Goal: Task Accomplishment & Management: Use online tool/utility

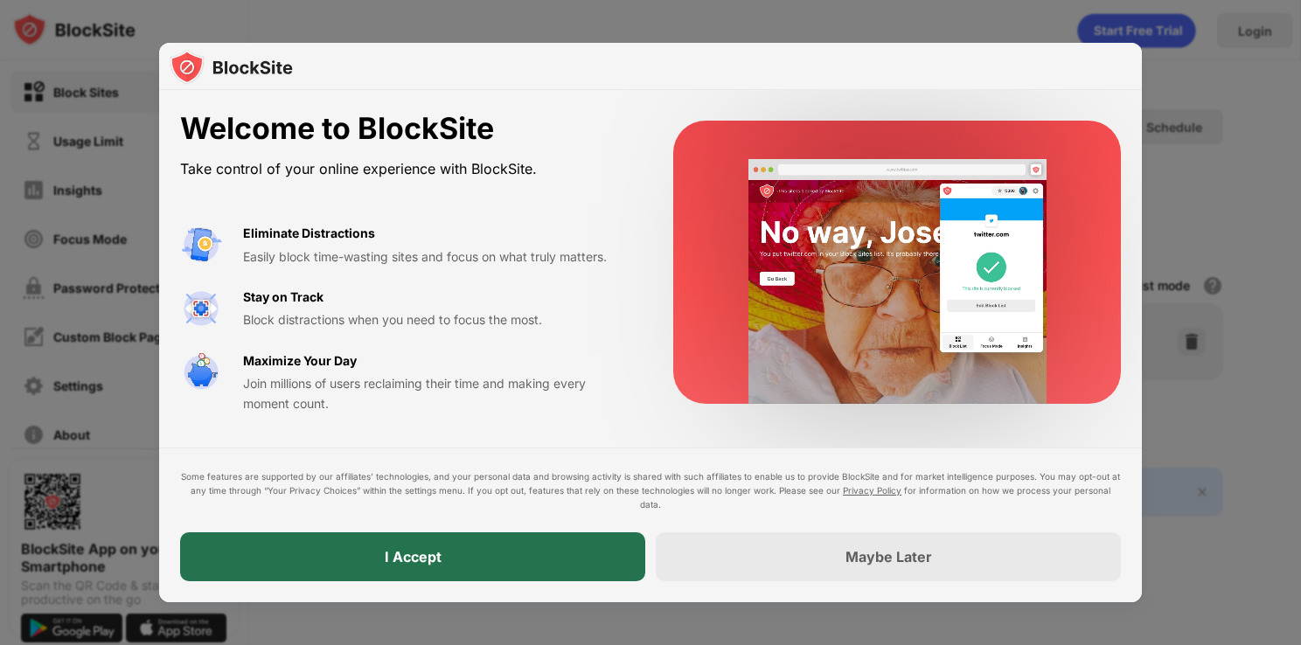
click at [382, 563] on div "I Accept" at bounding box center [412, 557] width 465 height 49
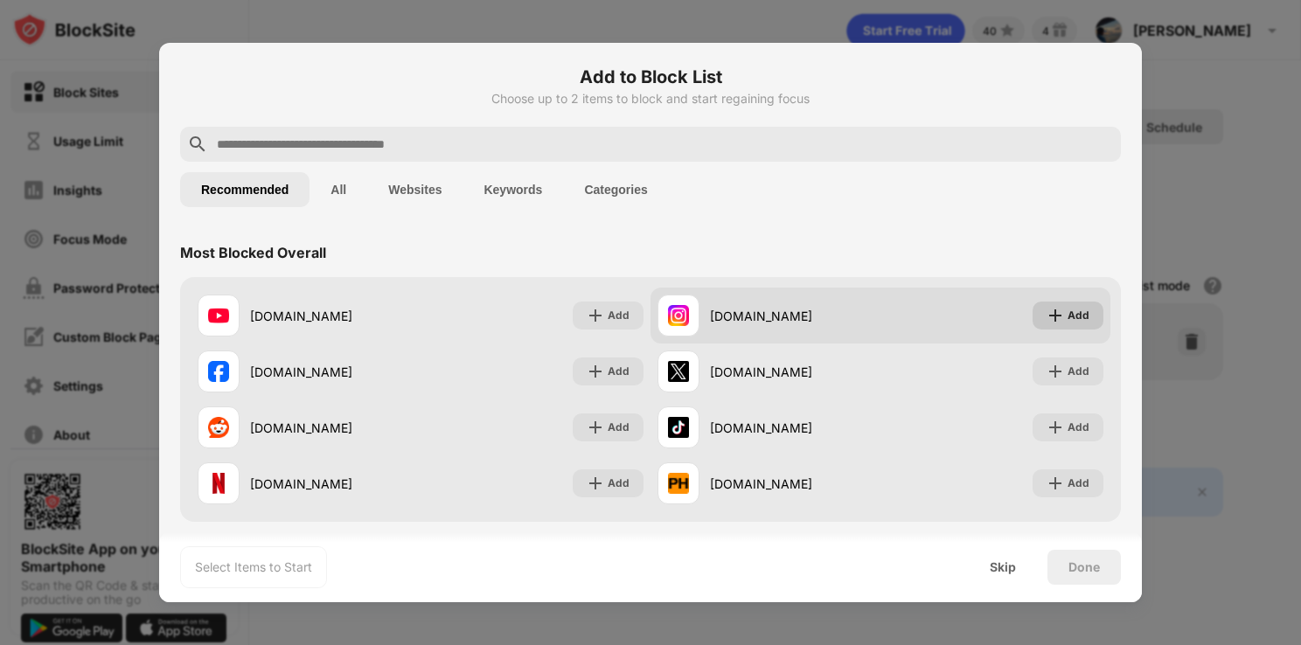
click at [1047, 324] on img at bounding box center [1055, 315] width 17 height 17
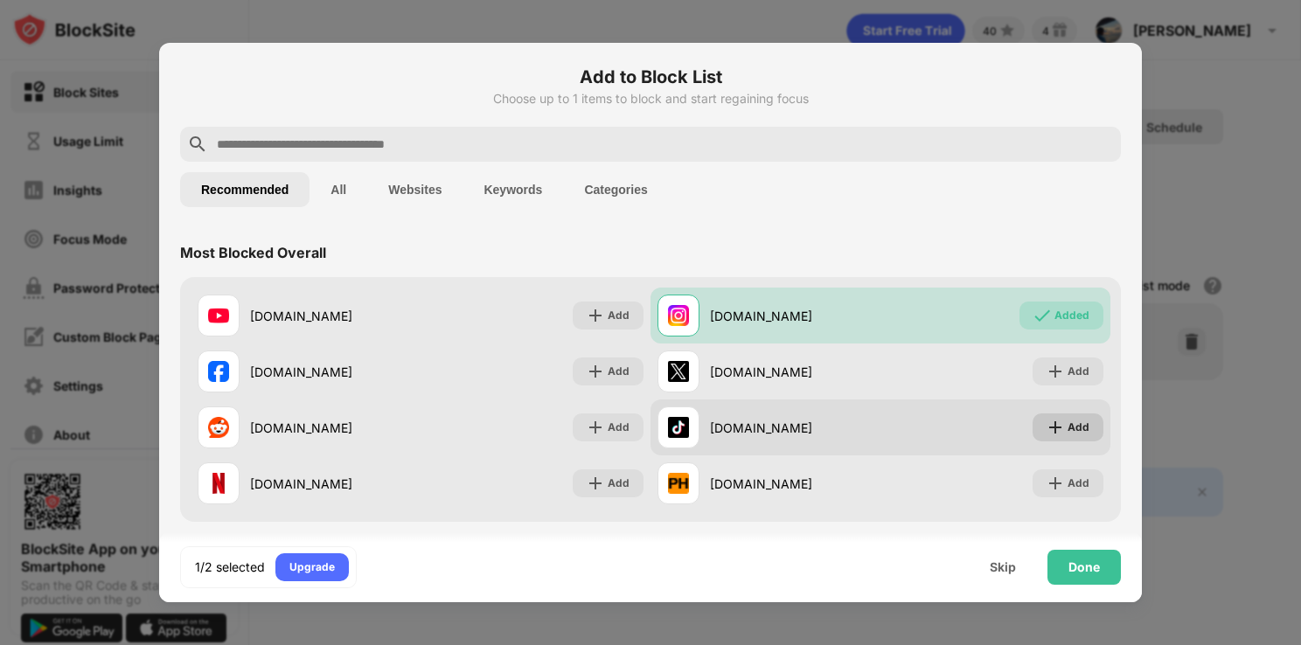
click at [1051, 431] on img at bounding box center [1055, 427] width 17 height 17
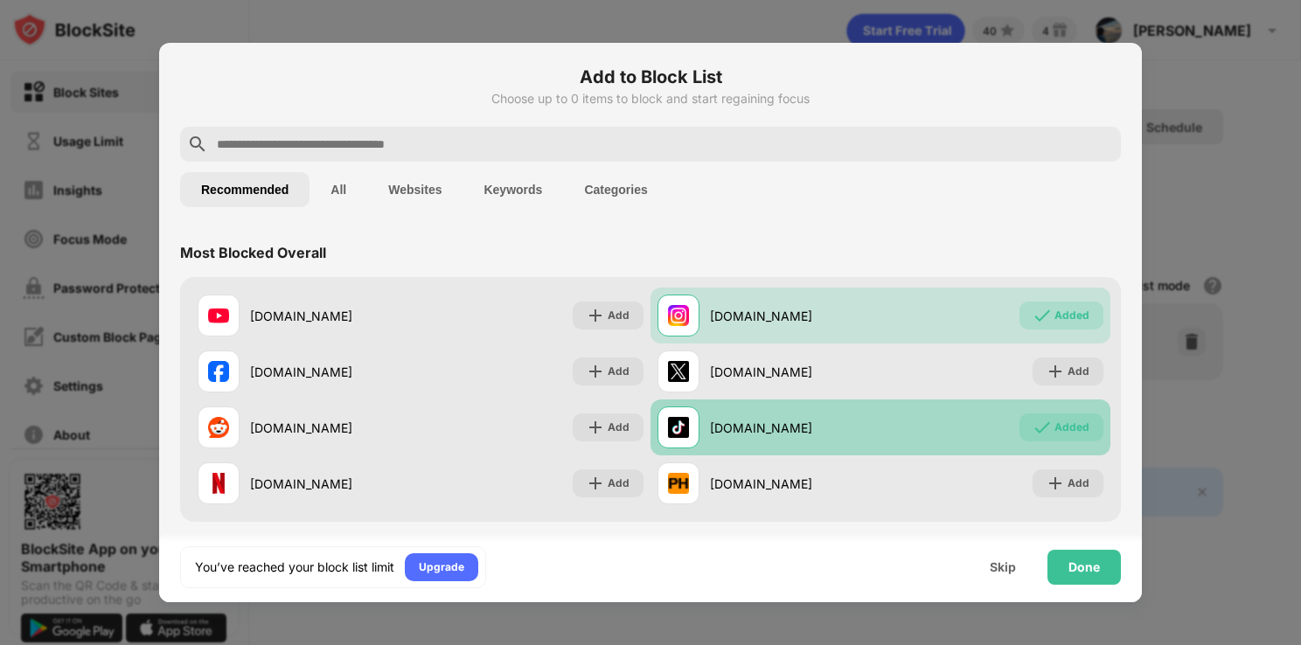
click at [1055, 431] on div "Added" at bounding box center [1072, 427] width 35 height 17
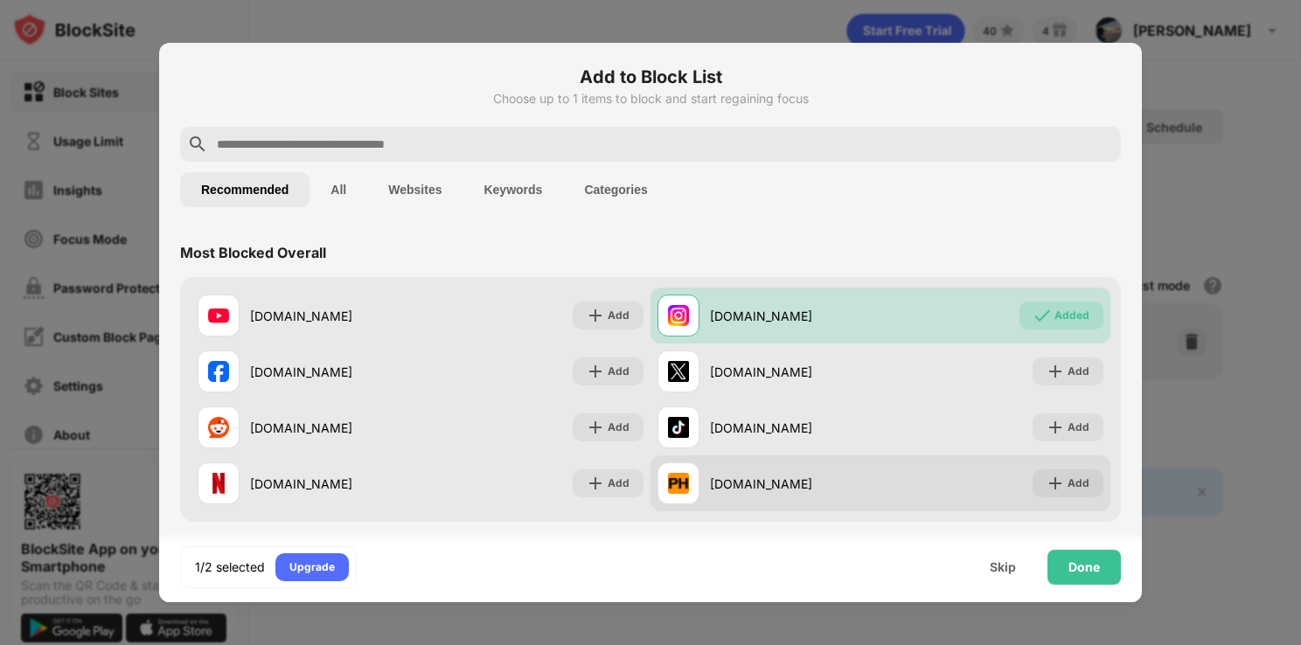
click at [1055, 474] on div "Add" at bounding box center [1068, 484] width 71 height 28
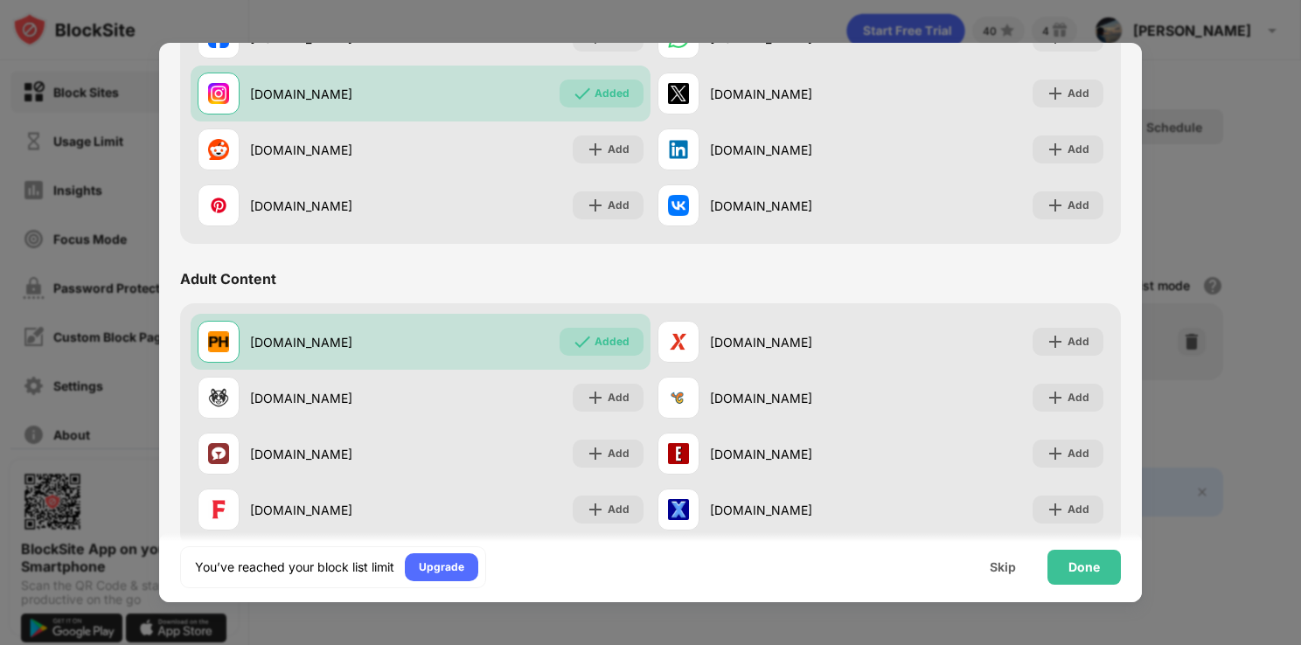
scroll to position [874, 0]
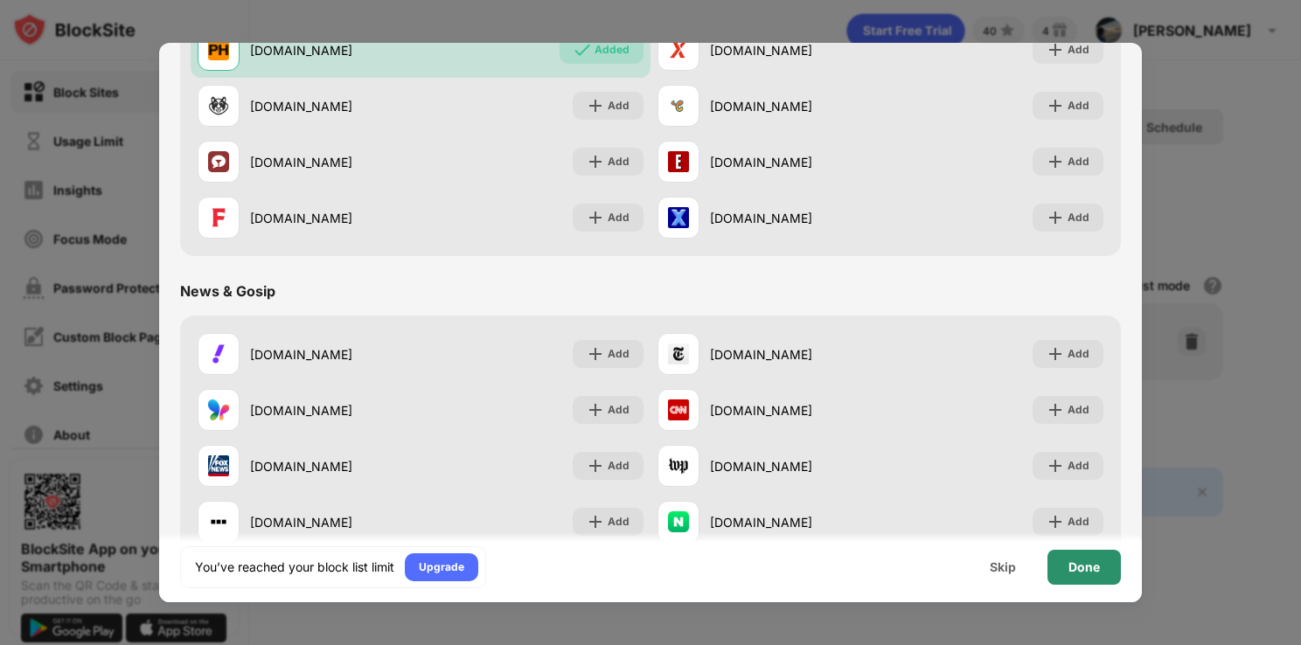
click at [1073, 565] on div "Done" at bounding box center [1084, 568] width 31 height 14
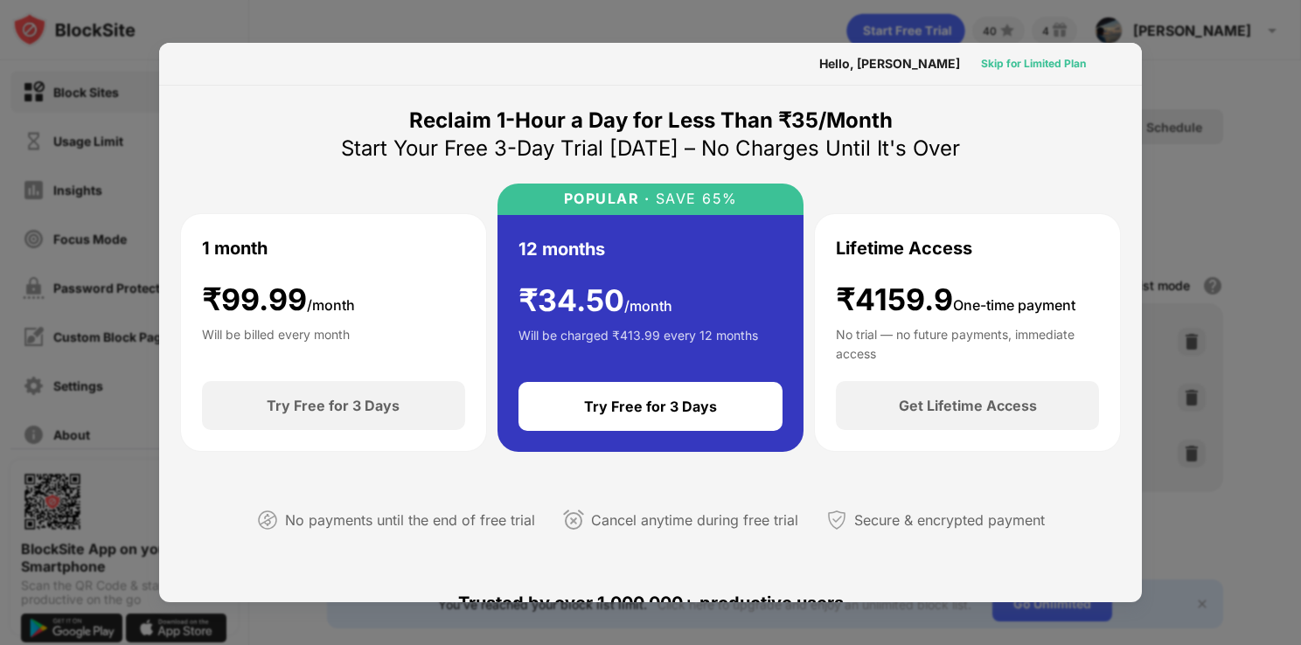
click at [1018, 73] on div "Skip for Limited Plan" at bounding box center [1033, 64] width 133 height 28
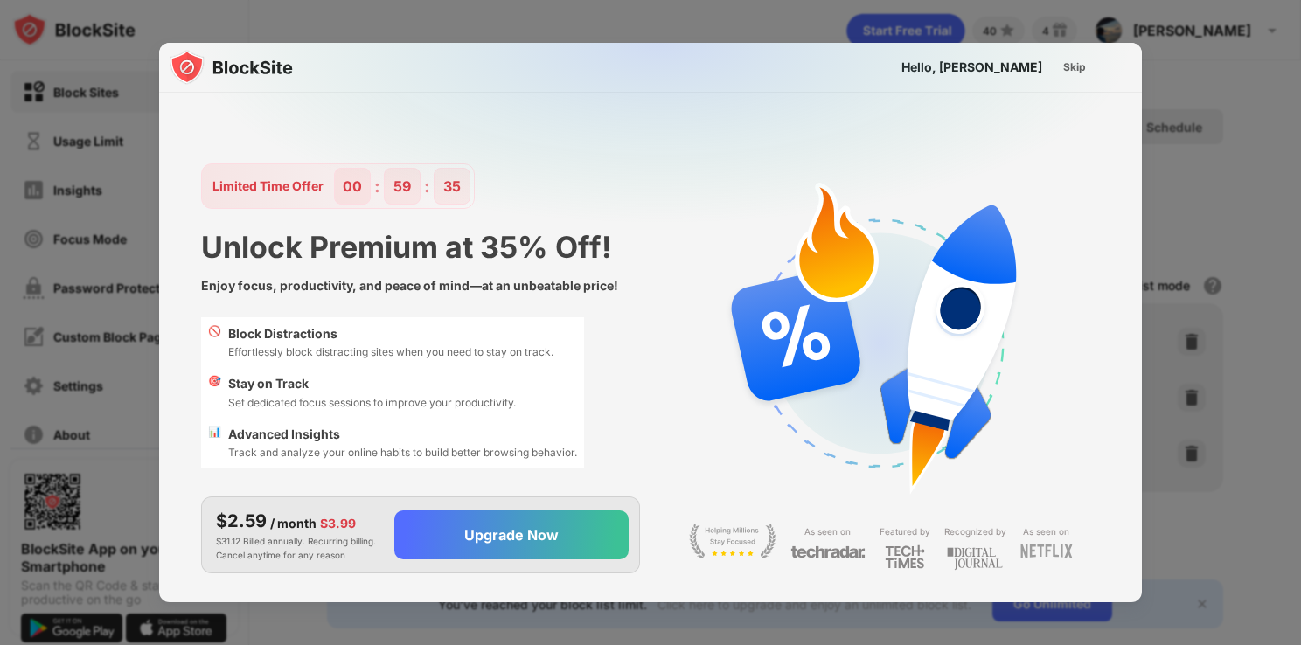
click at [1055, 71] on div "Skip" at bounding box center [1074, 67] width 51 height 28
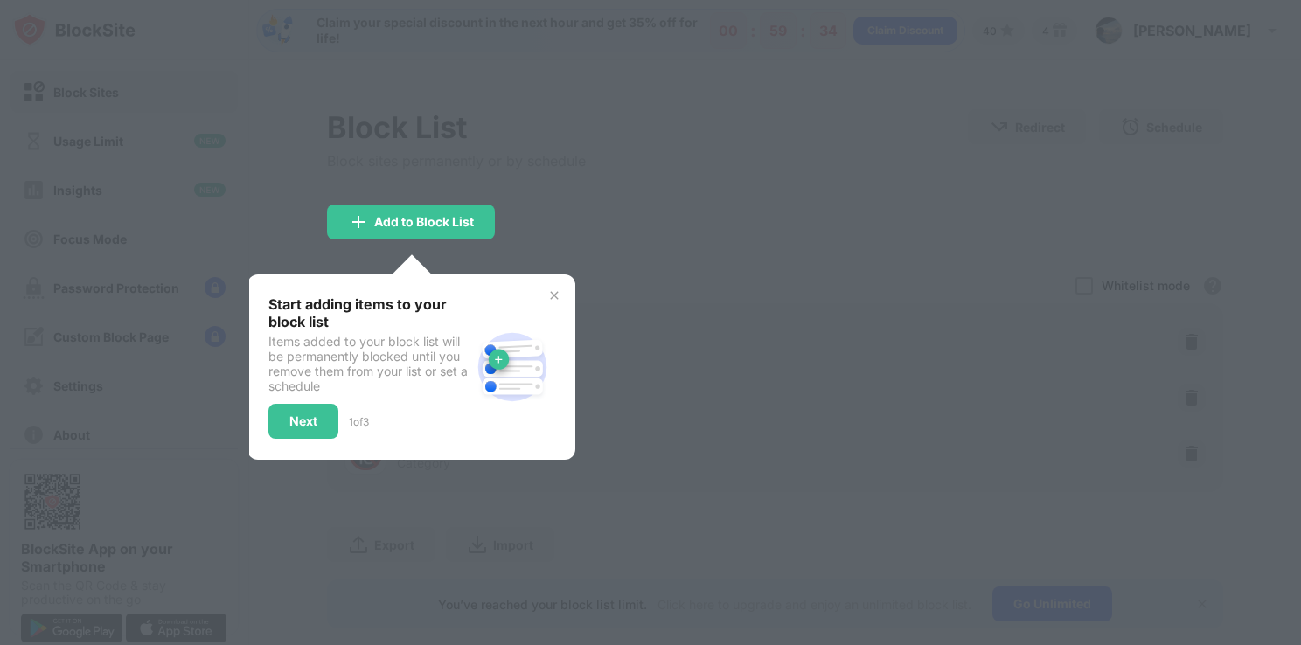
click at [543, 302] on div "Start adding items to your block list Items added to your block list will be pe…" at bounding box center [411, 367] width 286 height 143
click at [555, 296] on img at bounding box center [554, 296] width 14 height 14
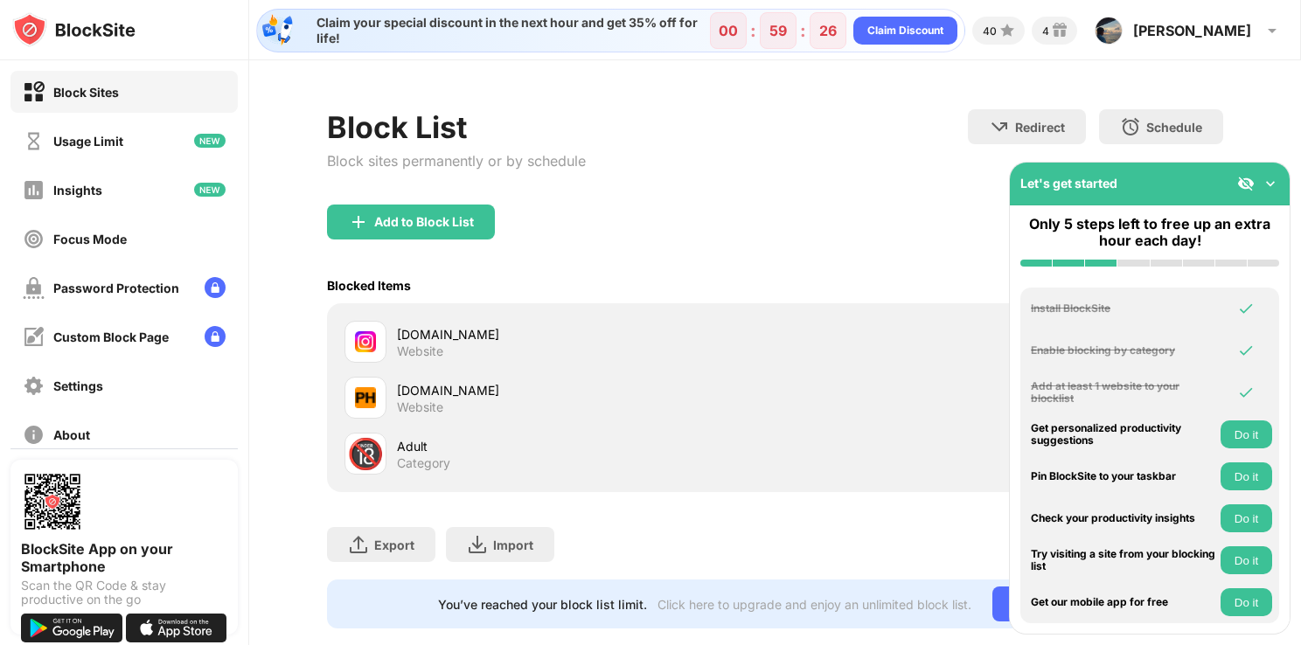
click at [1266, 184] on img at bounding box center [1270, 183] width 17 height 17
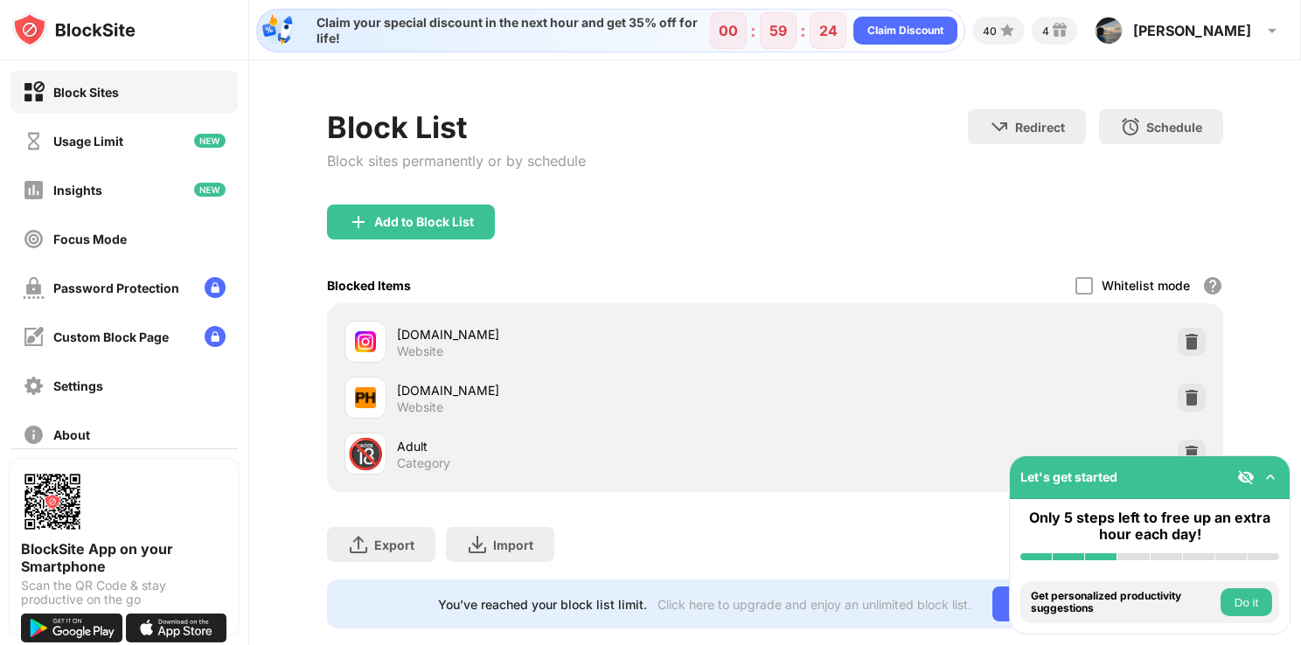
click at [1242, 471] on img at bounding box center [1245, 477] width 17 height 17
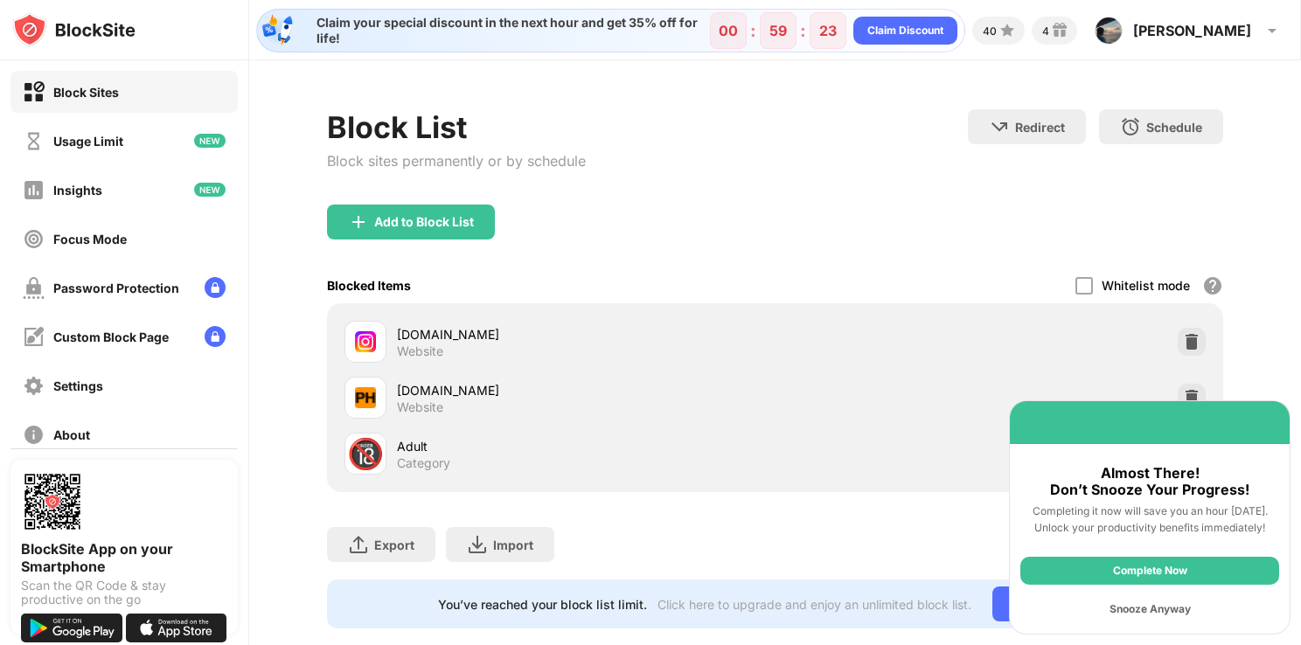
click at [1149, 604] on div "Snooze Anyway" at bounding box center [1149, 609] width 259 height 28
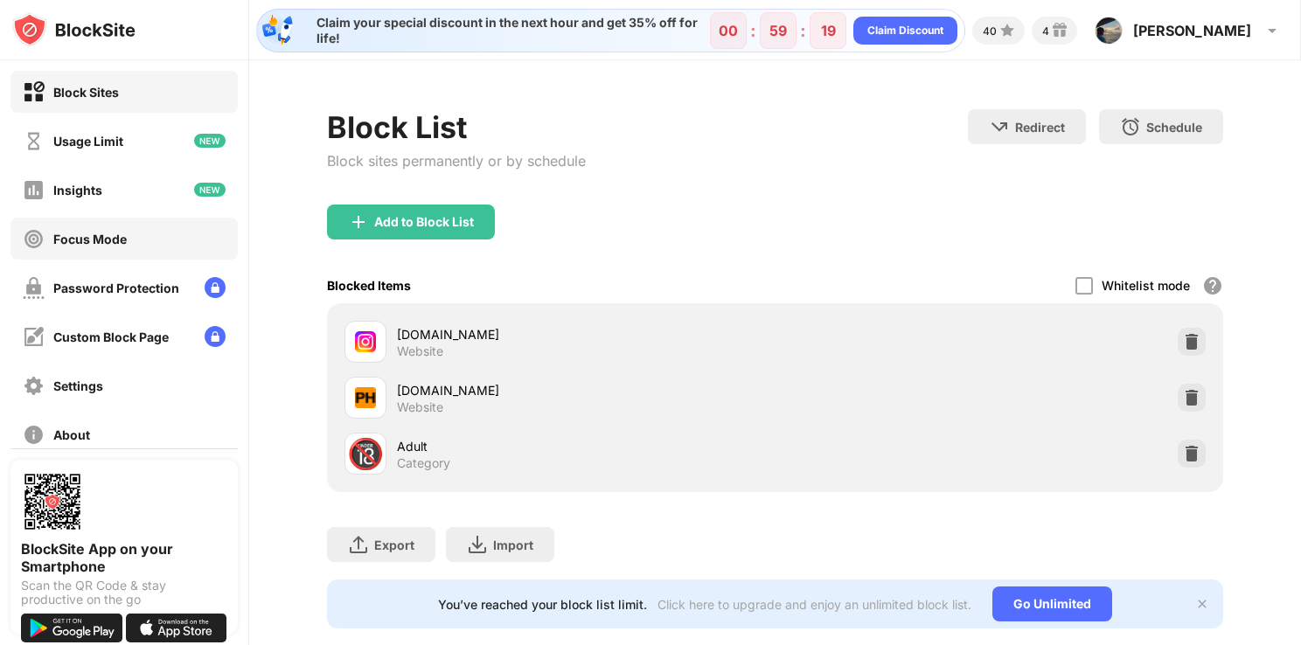
click at [73, 229] on div "Focus Mode" at bounding box center [75, 239] width 104 height 22
